Goal: Navigation & Orientation: Go to known website

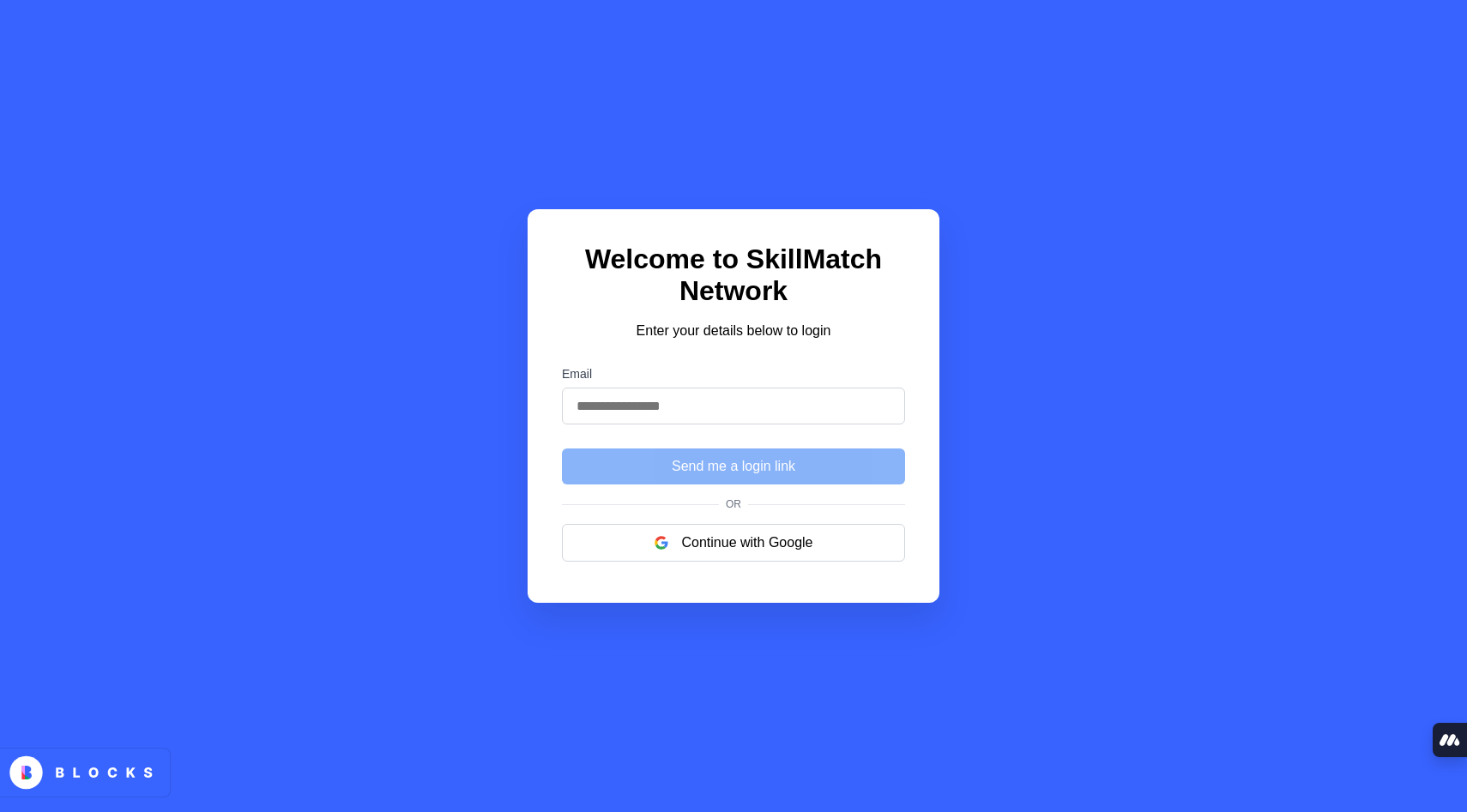
click at [790, 406] on input "Email" at bounding box center [733, 406] width 343 height 37
type input "**********"
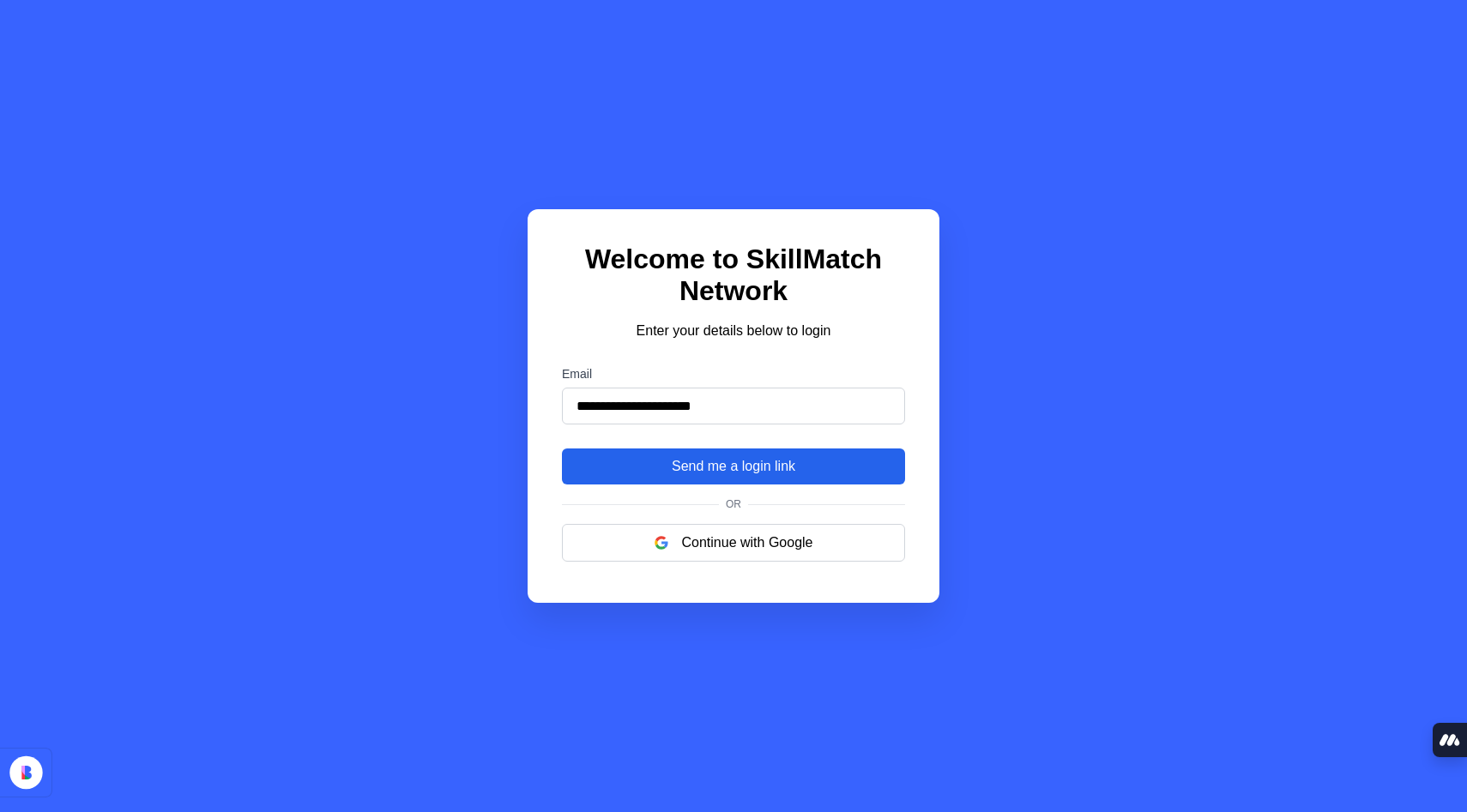
click at [770, 465] on button "Send me a login link" at bounding box center [733, 467] width 343 height 36
